Goal: Information Seeking & Learning: Learn about a topic

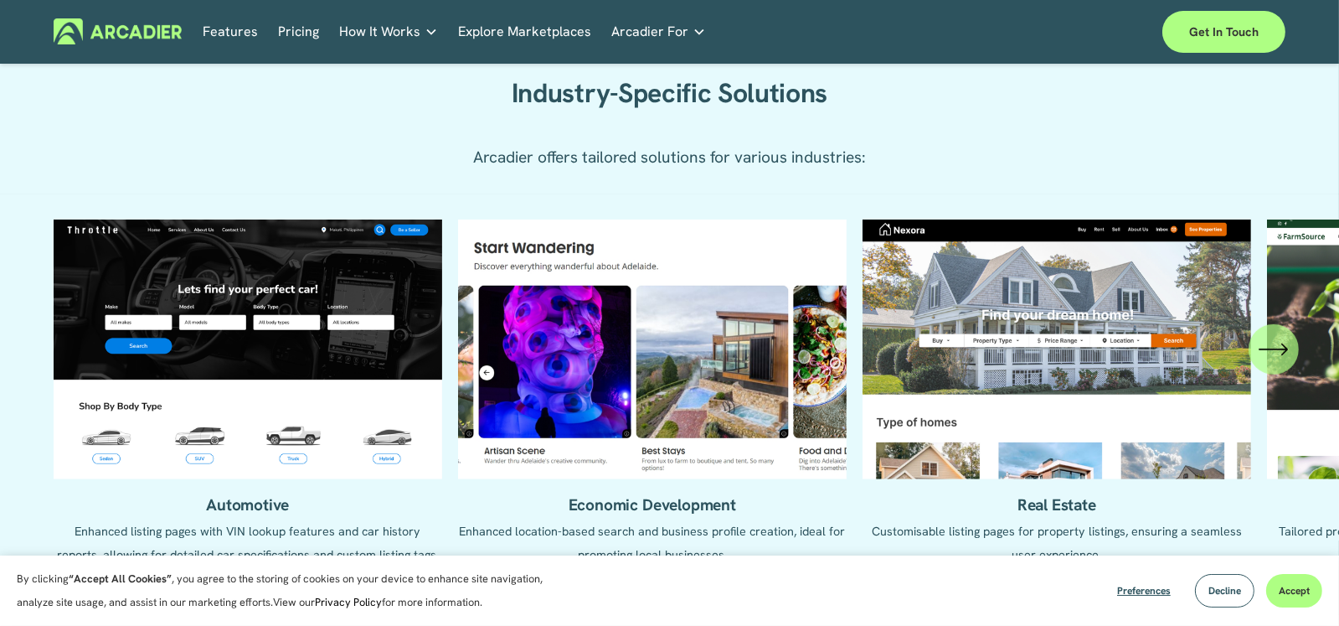
scroll to position [1591, 0]
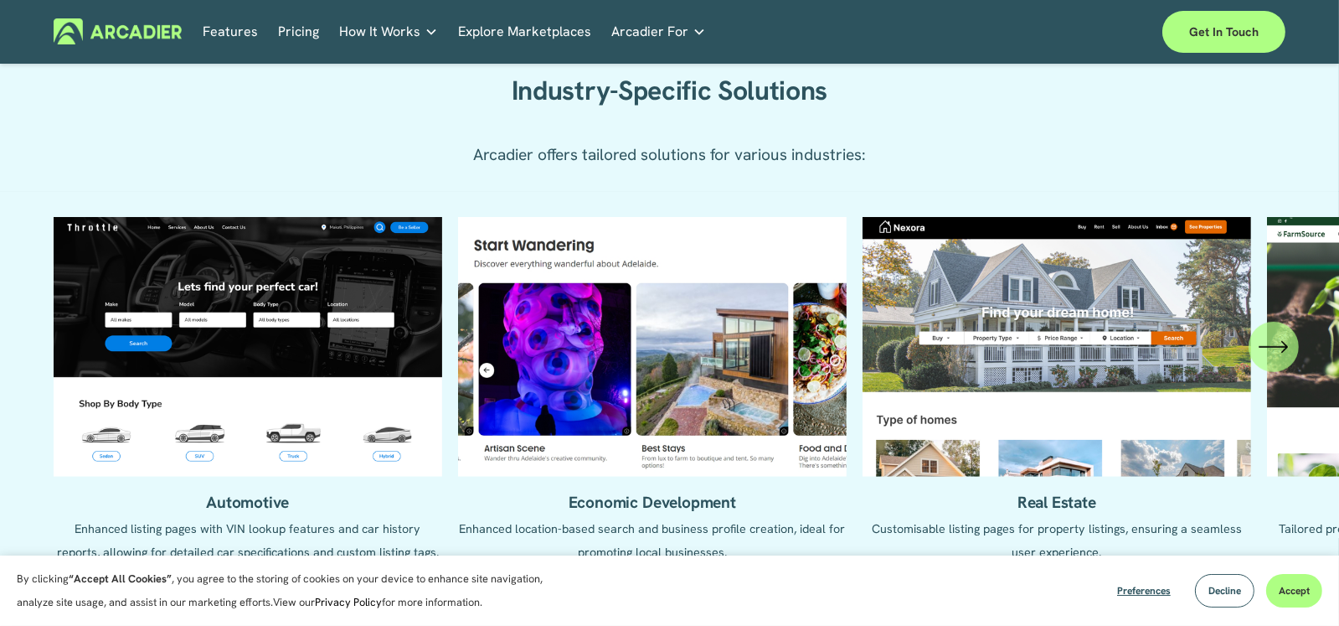
click at [1273, 355] on icon "\a \a \a Next\a \a" at bounding box center [1274, 347] width 30 height 30
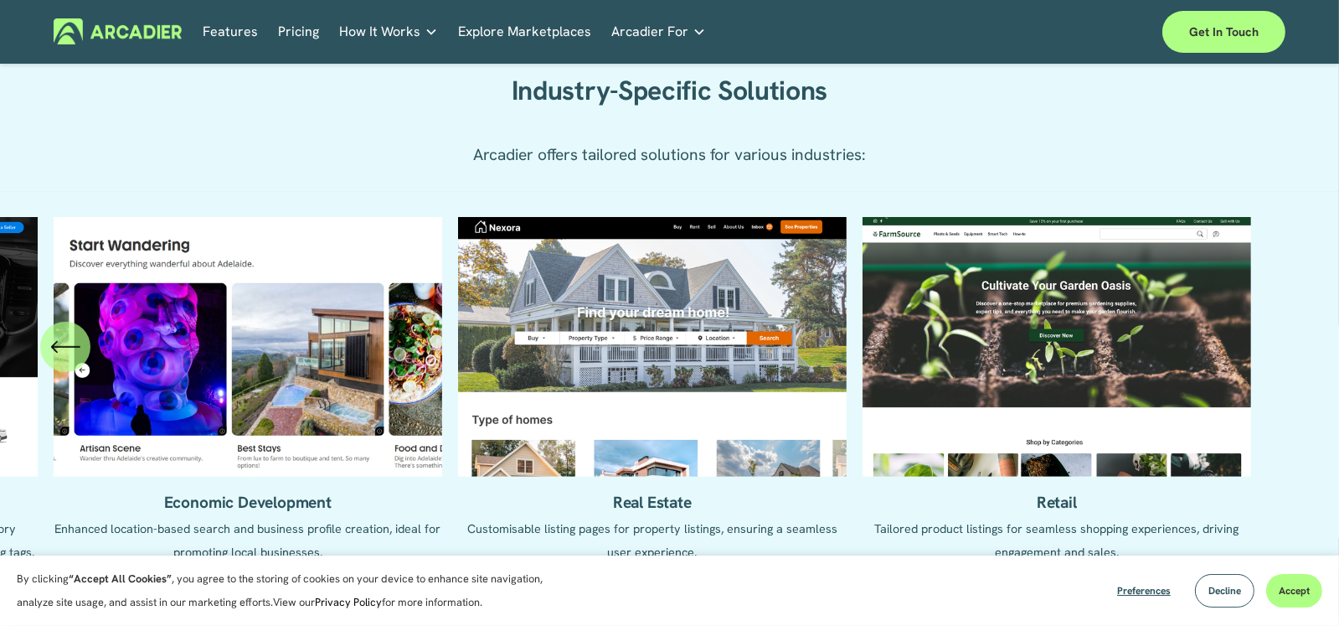
click at [56, 351] on icon "\a \a Previous\a \a \a" at bounding box center [54, 347] width 5 height 11
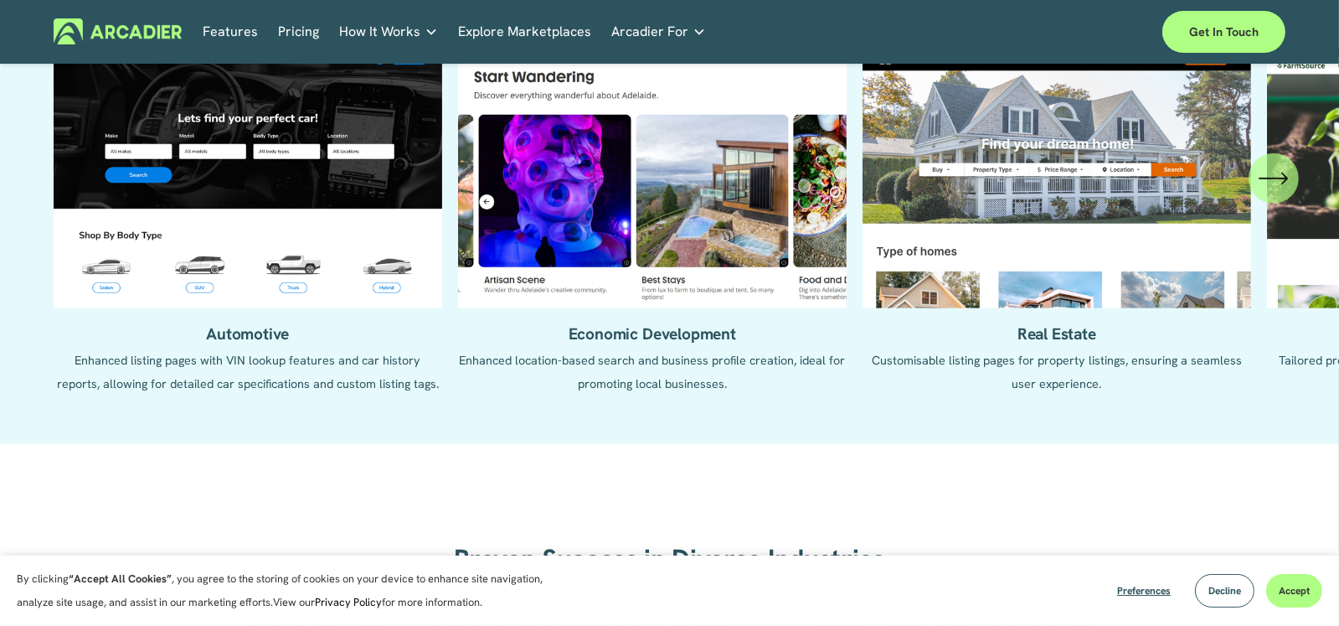
scroll to position [1843, 0]
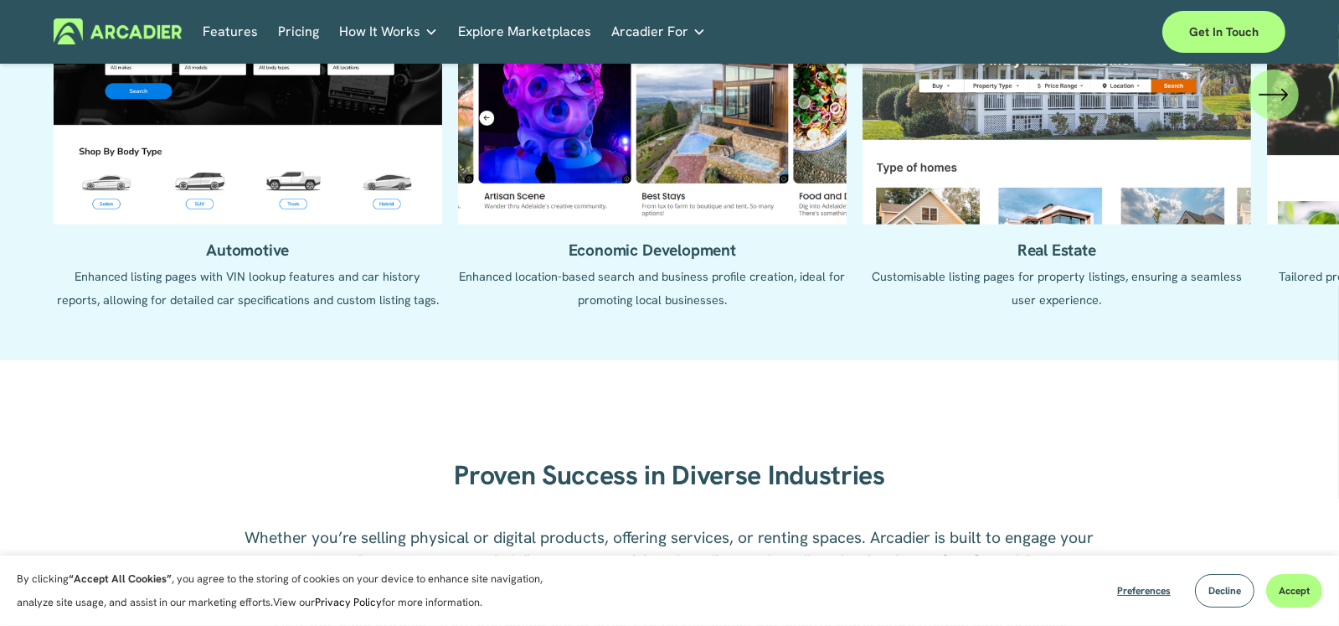
click at [1282, 96] on icon "\a \a \a Next\a \a" at bounding box center [1274, 95] width 30 height 30
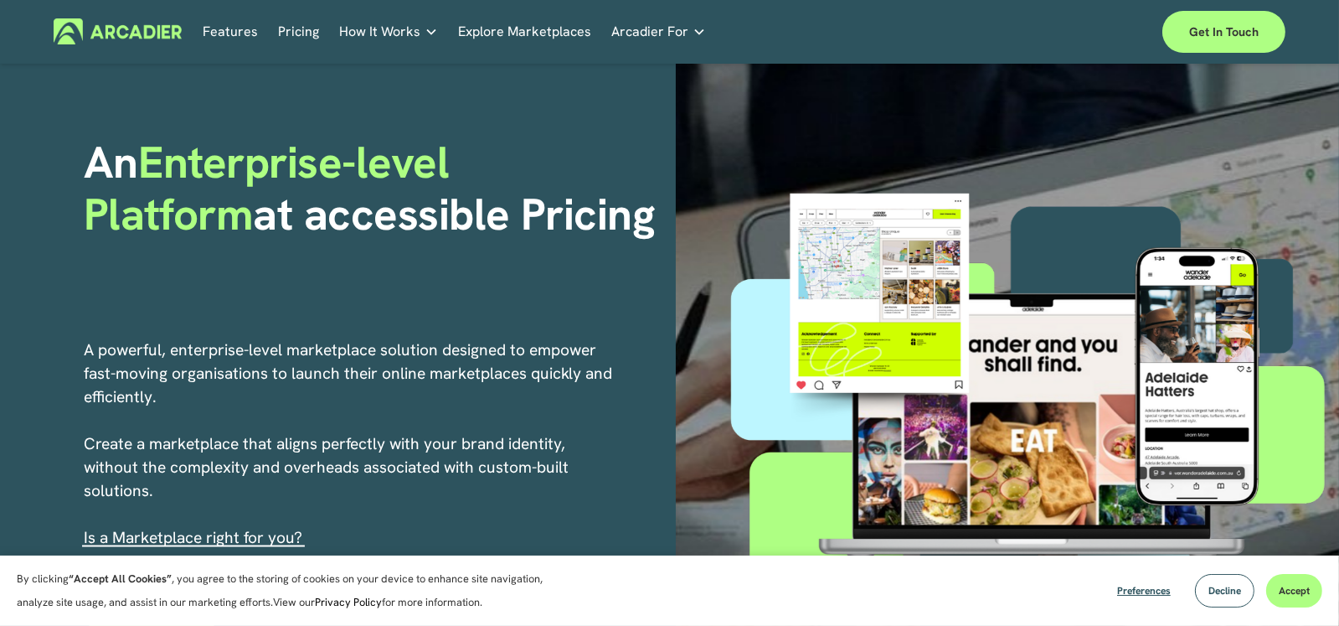
scroll to position [0, 0]
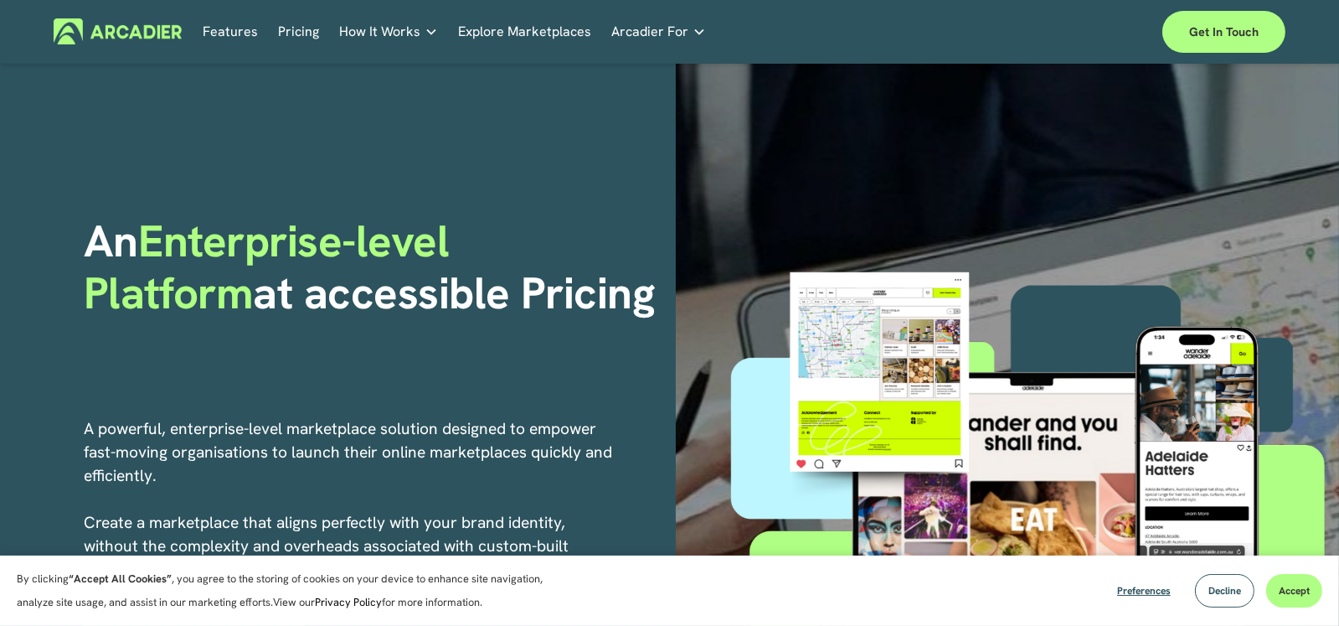
drag, startPoint x: 293, startPoint y: 29, endPoint x: 297, endPoint y: 37, distance: 8.6
click at [293, 29] on link "Pricing" at bounding box center [298, 31] width 41 height 26
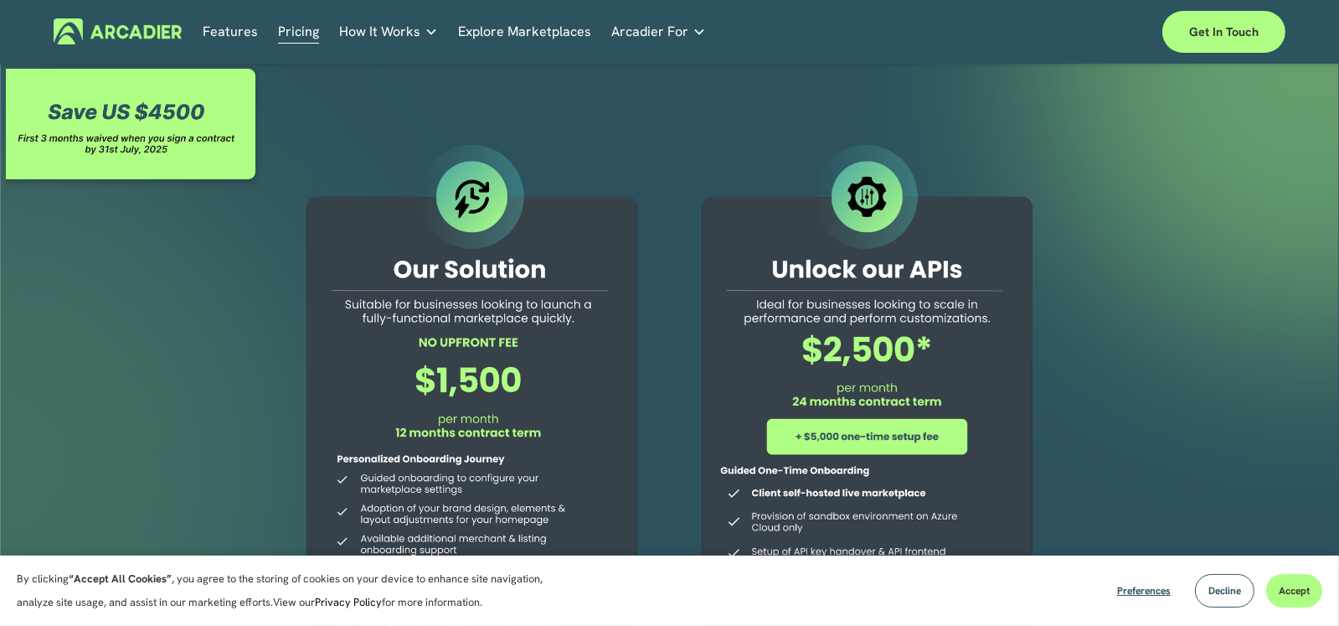
click at [0, 0] on link "Retail Marketplaces Whatever you are offering to your customer, we bring it all…" at bounding box center [0, 0] width 0 height 0
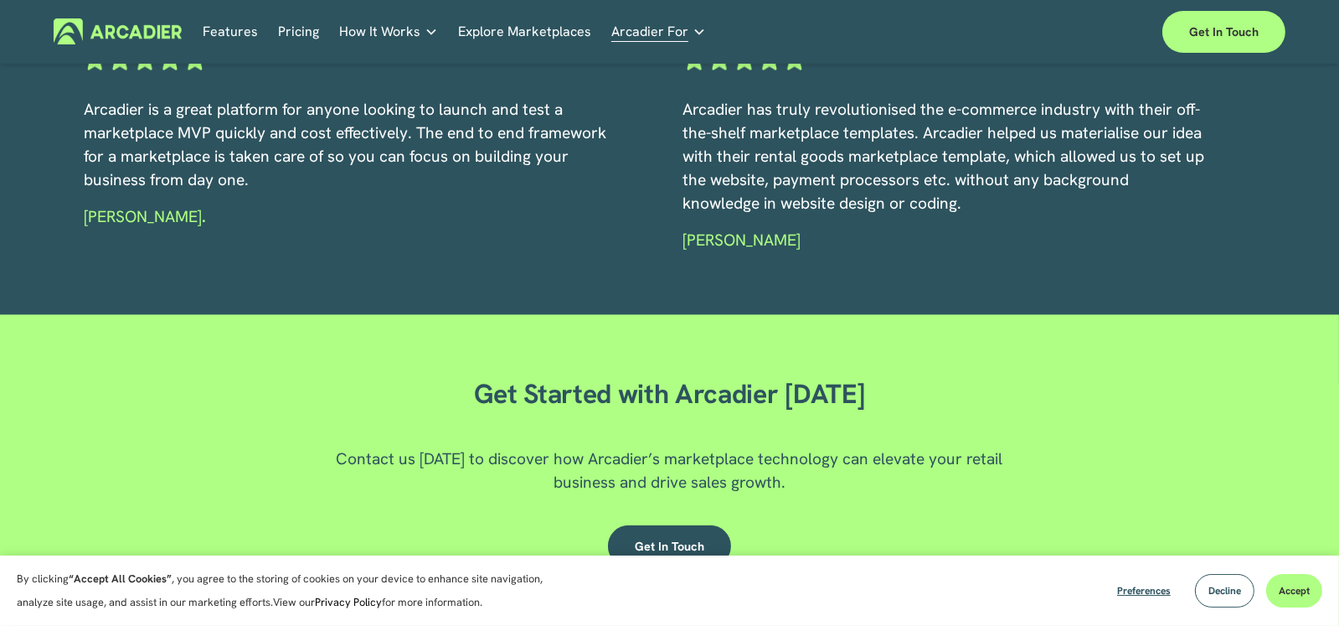
scroll to position [2566, 0]
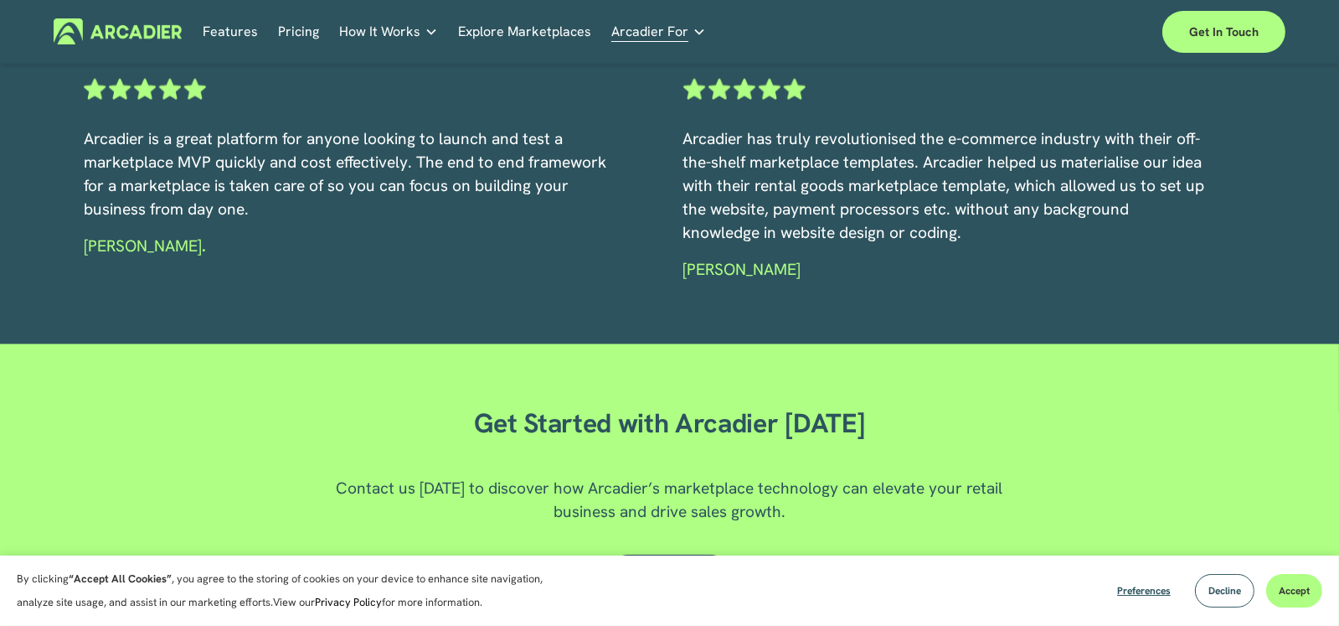
click at [298, 33] on link "Pricing" at bounding box center [298, 31] width 41 height 26
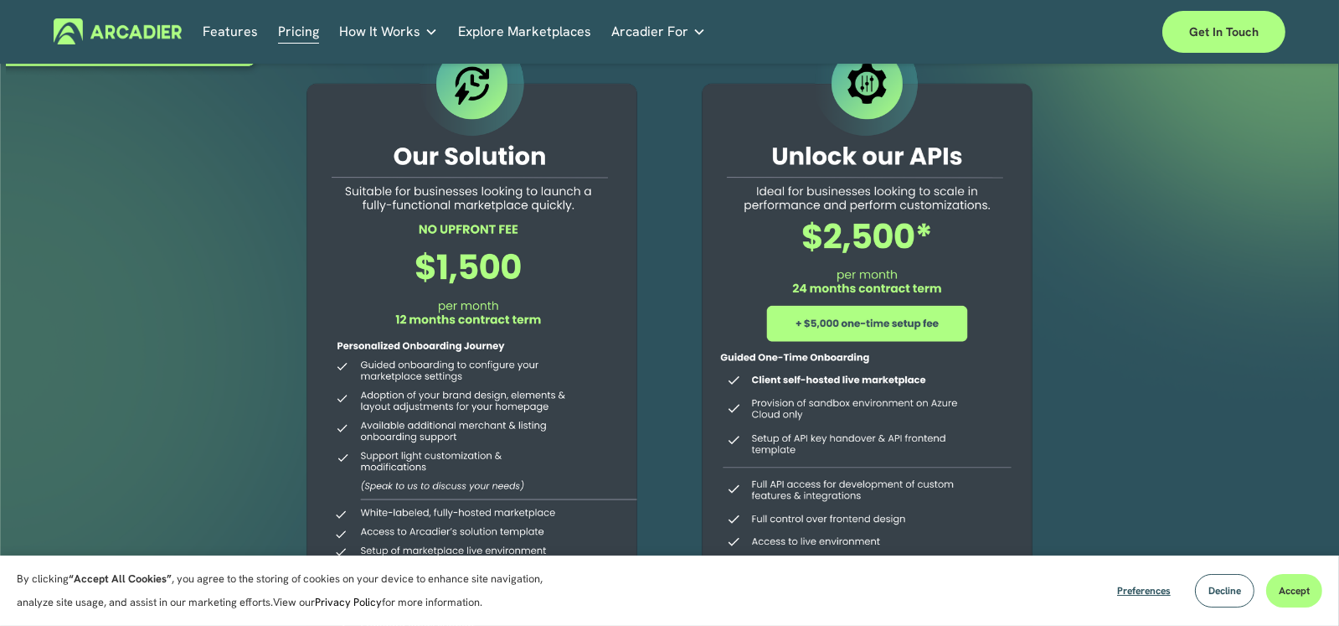
scroll to position [83, 0]
